Goal: Contribute content

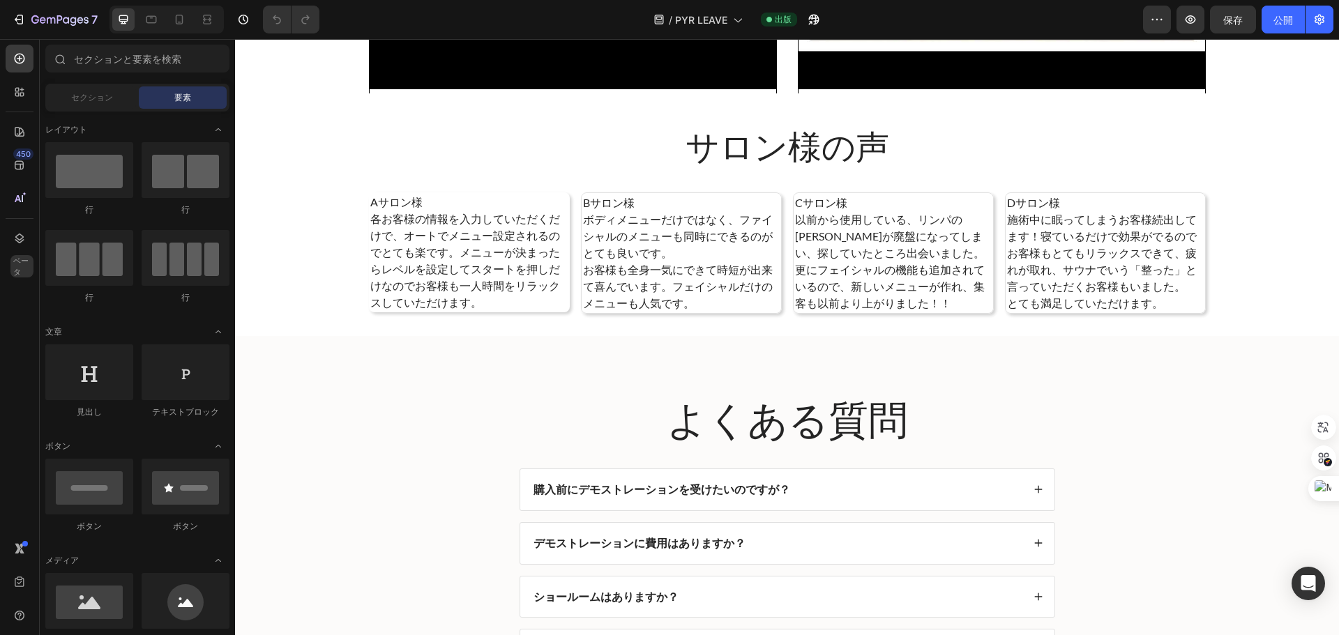
scroll to position [3348, 0]
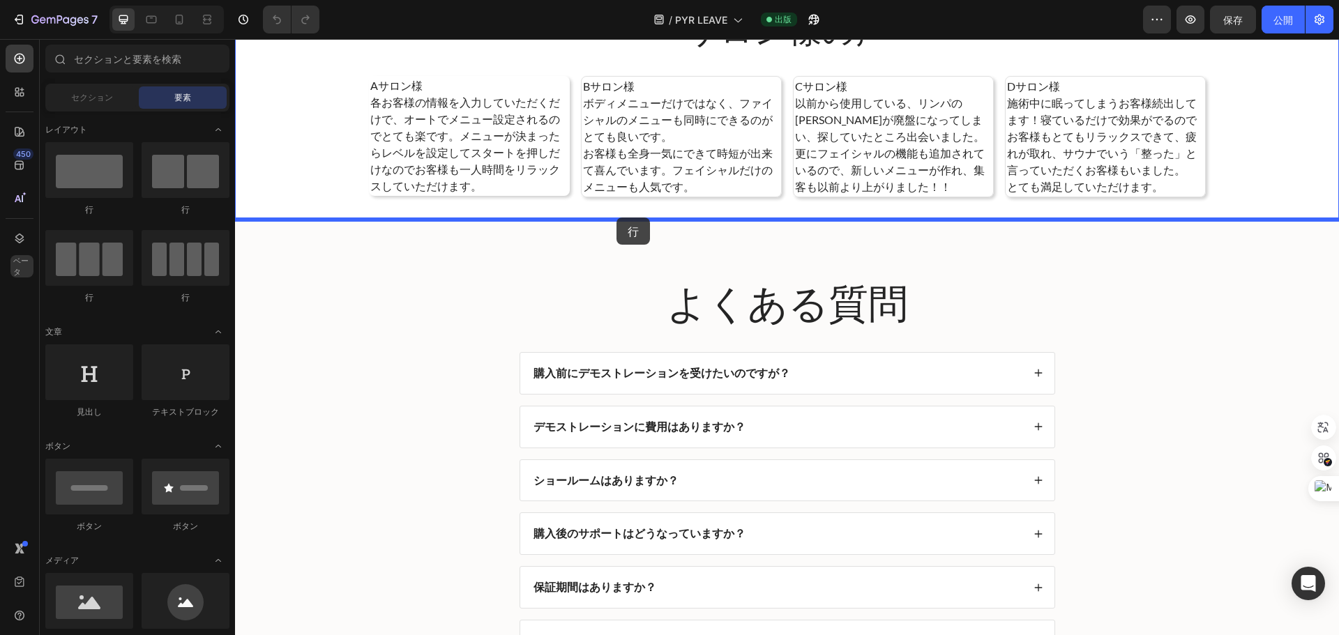
drag, startPoint x: 333, startPoint y: 213, endPoint x: 617, endPoint y: 218, distance: 283.2
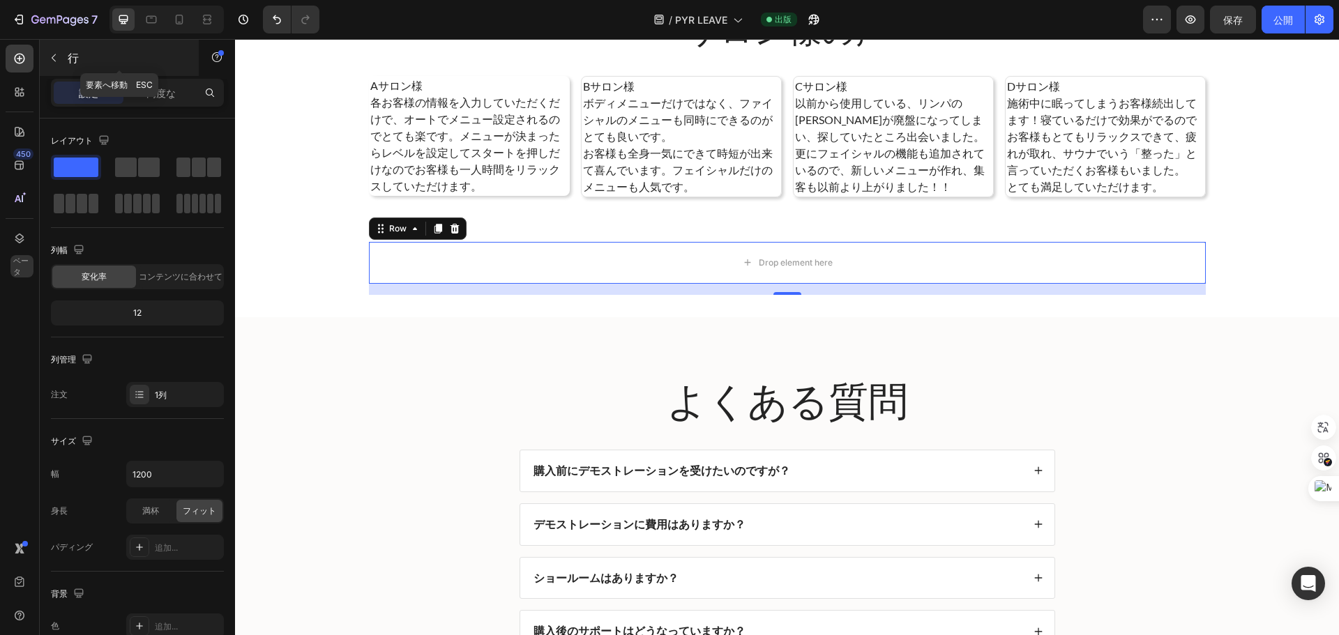
click at [56, 59] on icon "button" at bounding box center [53, 57] width 11 height 11
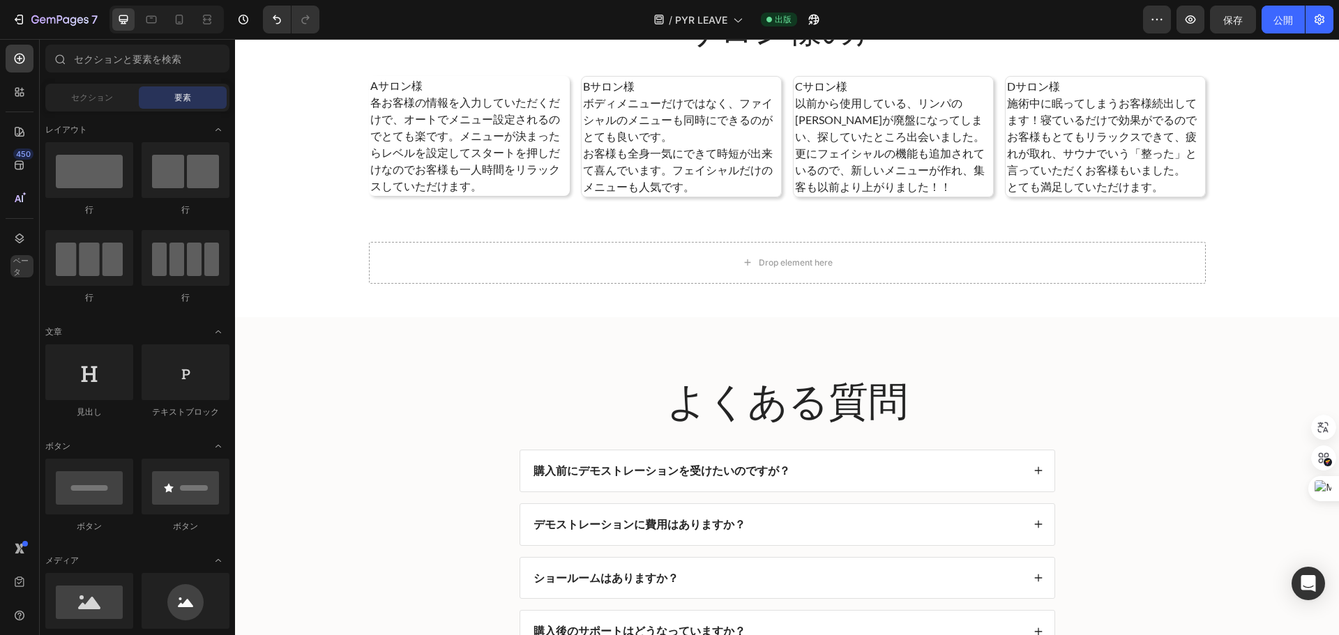
scroll to position [139, 0]
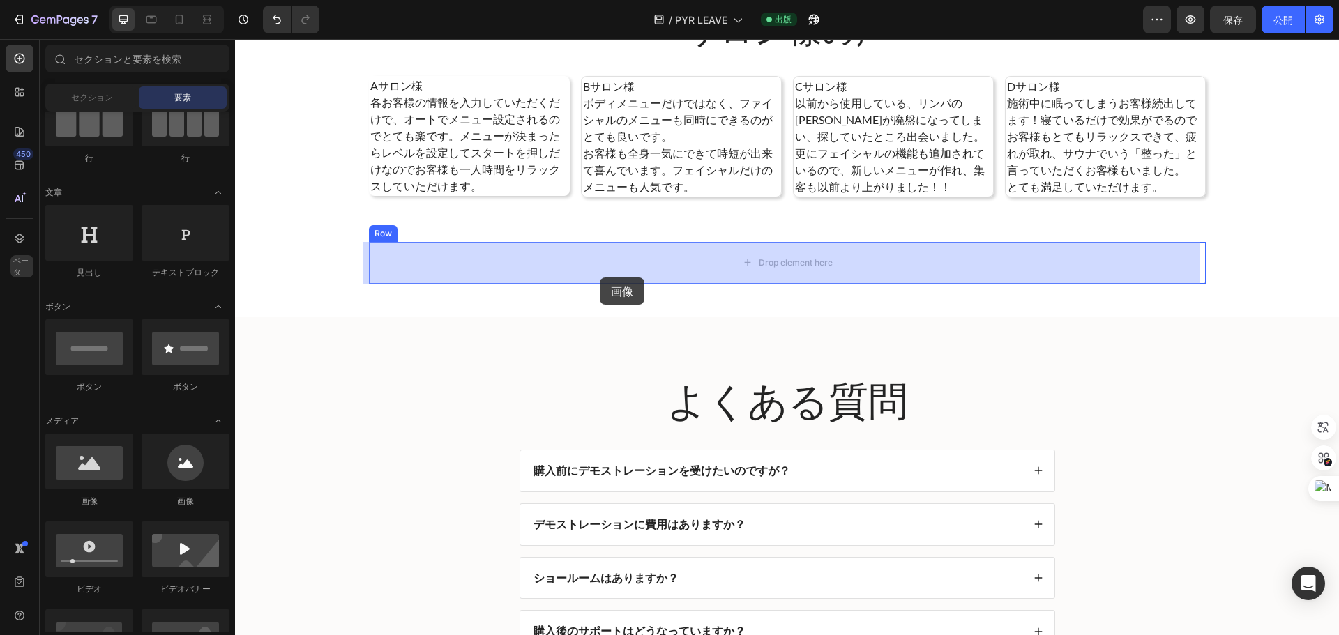
drag, startPoint x: 329, startPoint y: 528, endPoint x: 600, endPoint y: 278, distance: 368.7
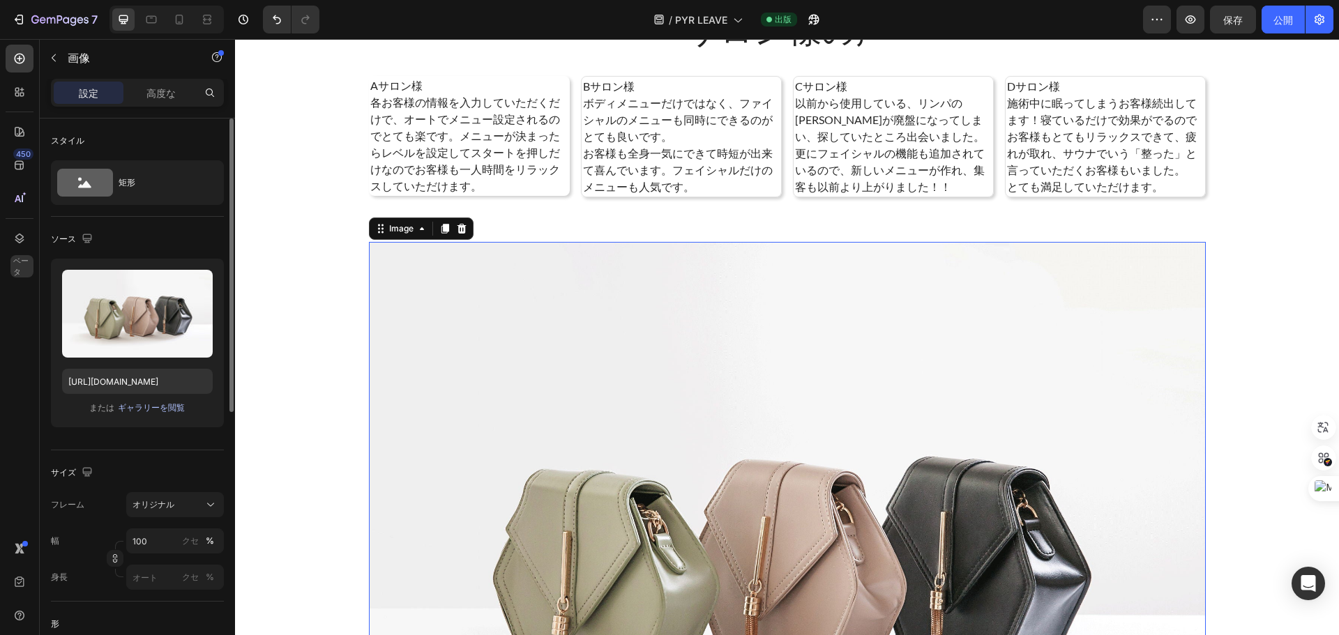
click at [130, 405] on font "ギャラリーを閲覧" at bounding box center [151, 407] width 67 height 10
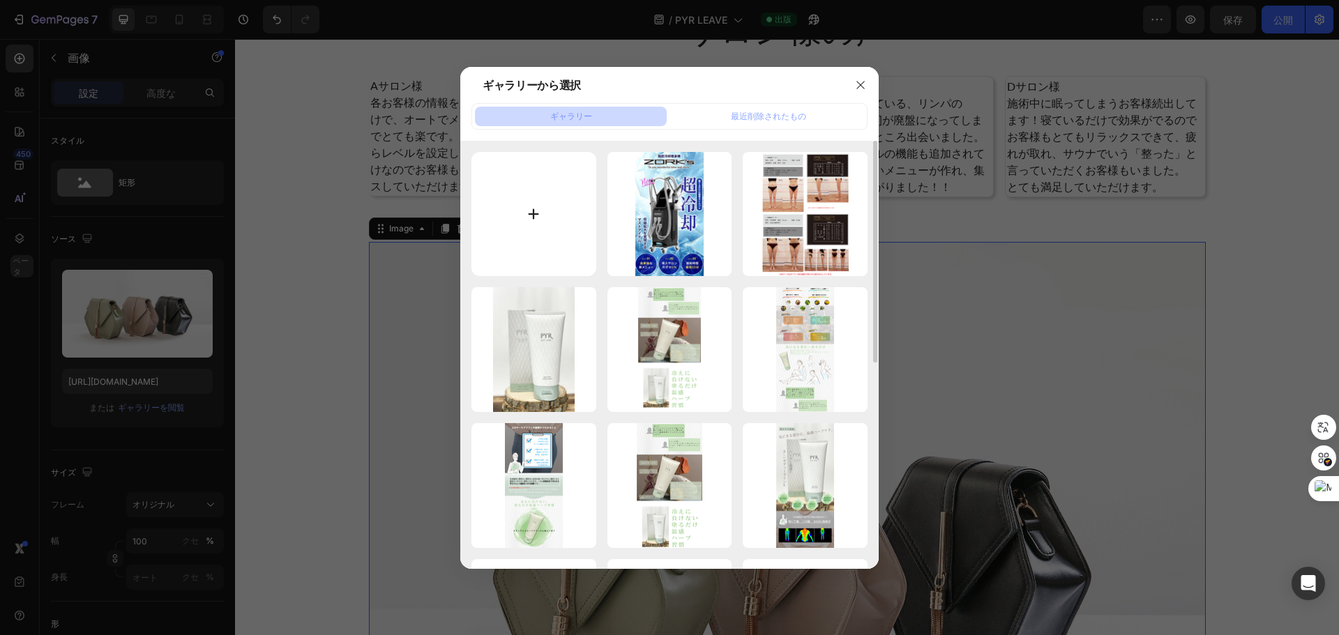
click at [535, 236] on input "file" at bounding box center [534, 214] width 125 height 125
type input "C:\fakepath\リーヴ計測結果.png"
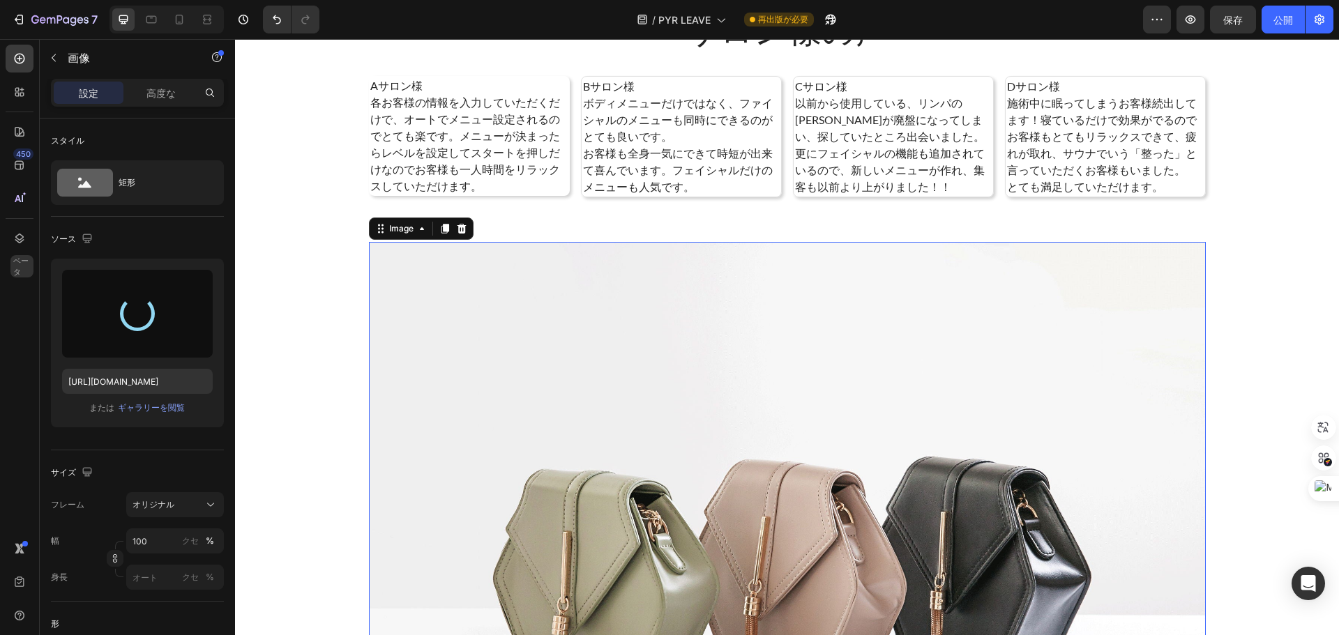
type input "[URL][DOMAIN_NAME]"
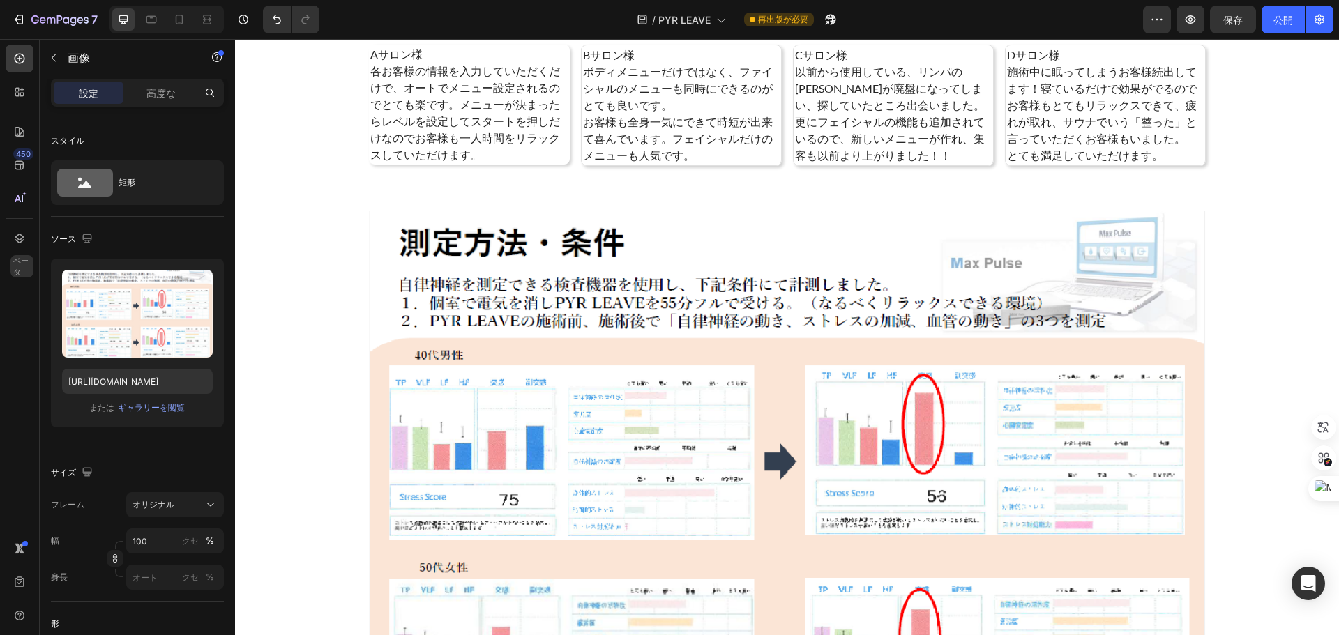
scroll to position [3557, 0]
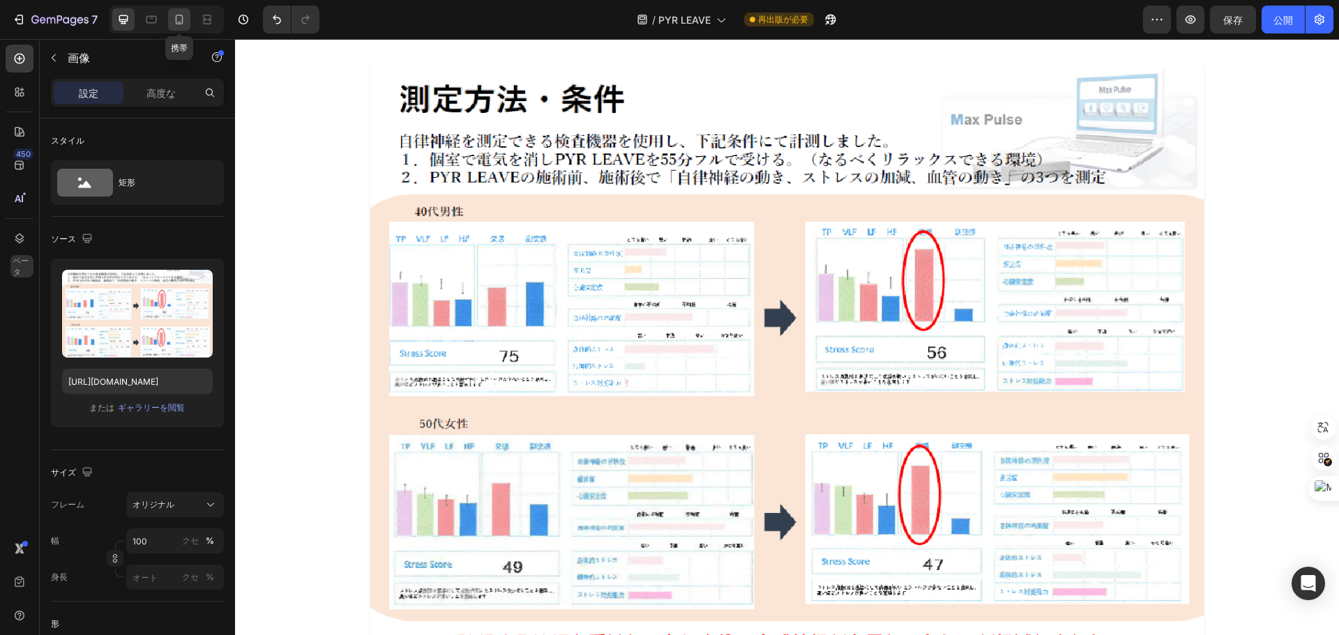
click at [187, 22] on div at bounding box center [179, 19] width 22 height 22
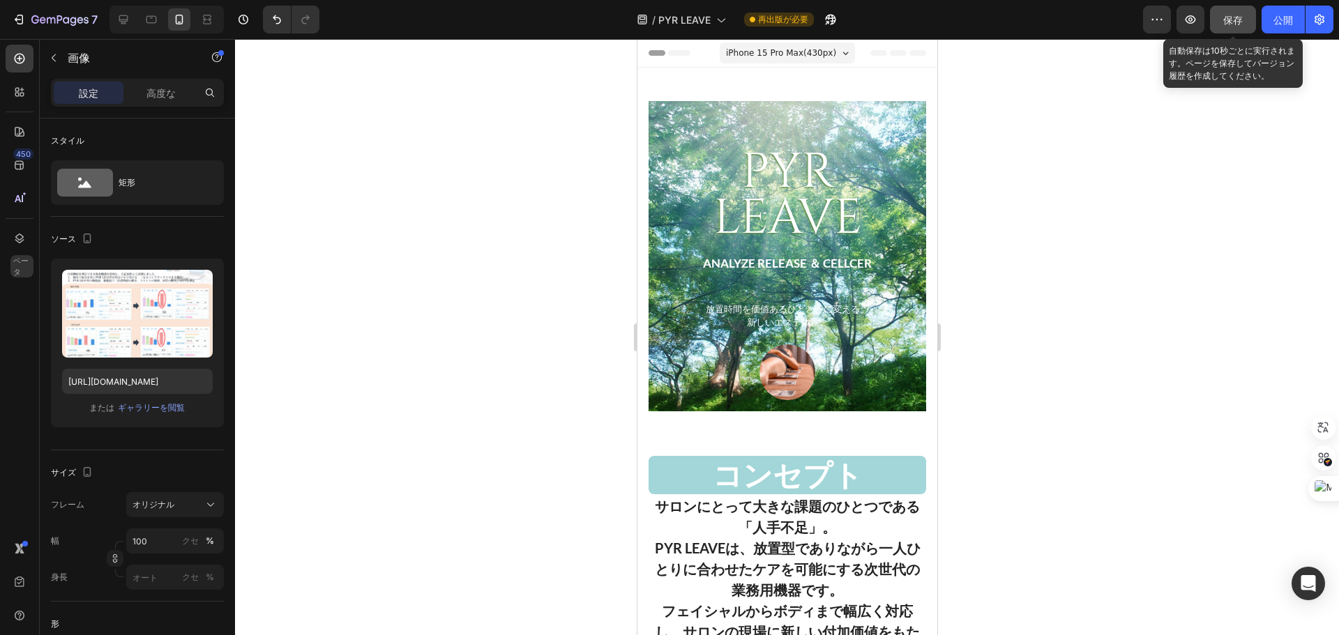
click at [1241, 13] on div "保存" at bounding box center [1233, 20] width 20 height 15
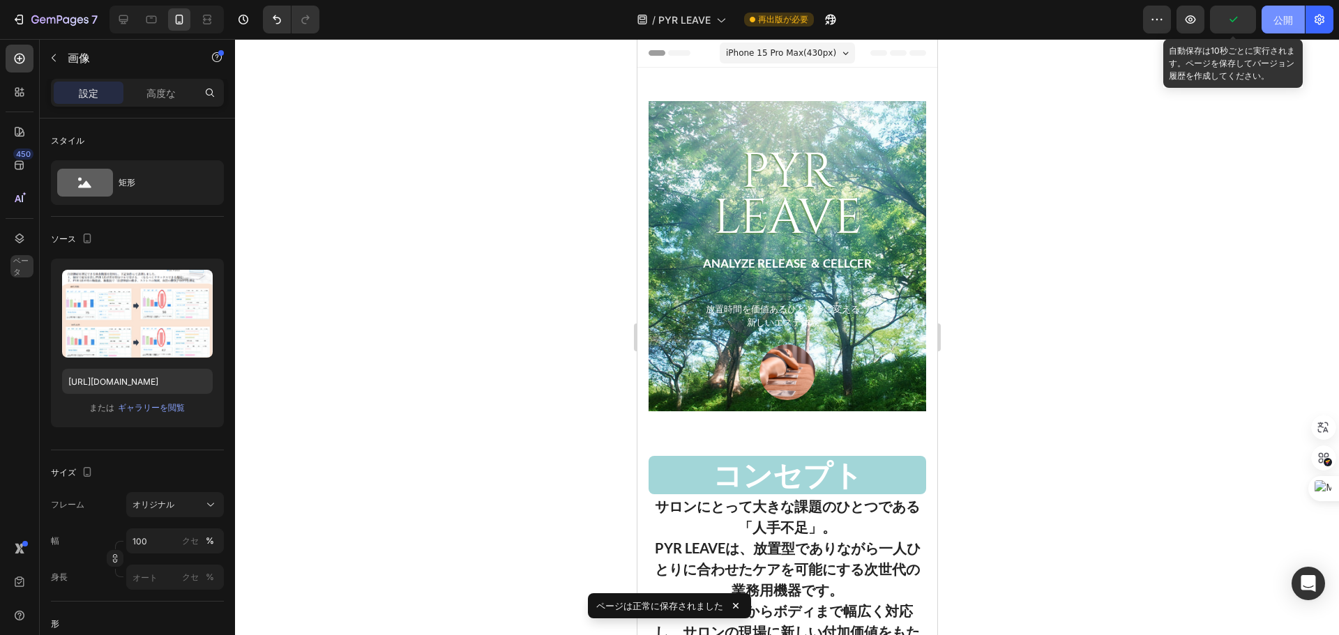
click at [1276, 14] on font "公開" at bounding box center [1284, 20] width 20 height 12
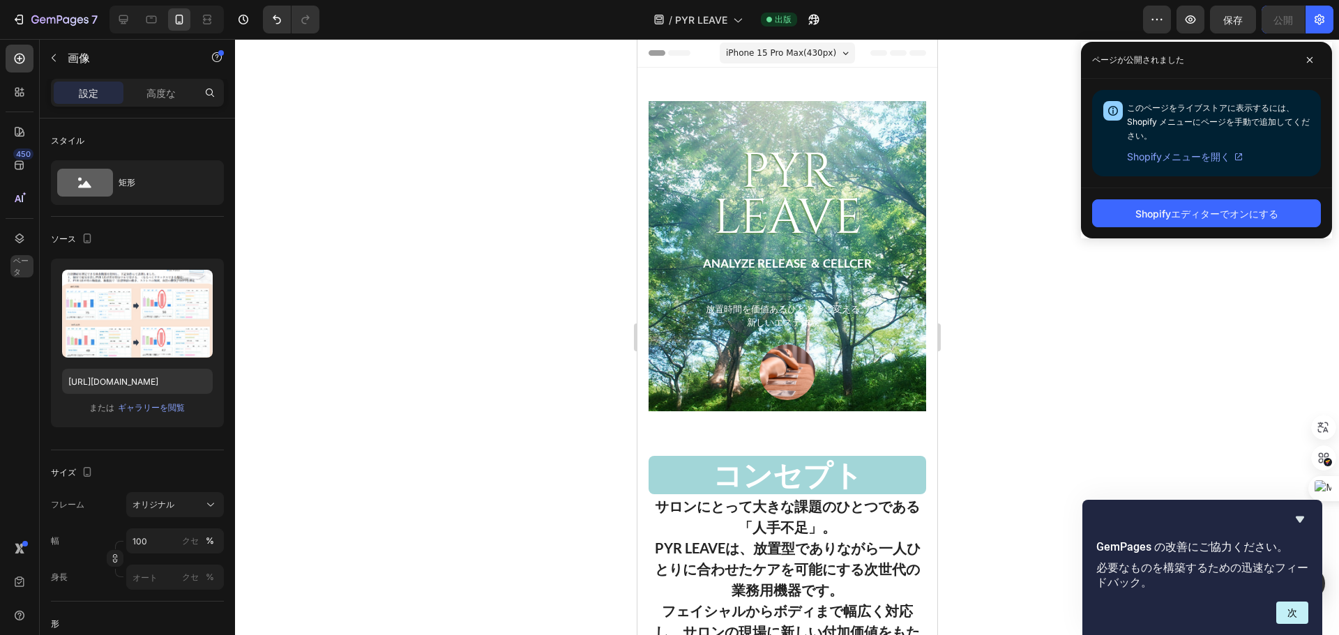
click at [1073, 89] on div at bounding box center [787, 337] width 1104 height 596
